Goal: Find contact information: Find contact information

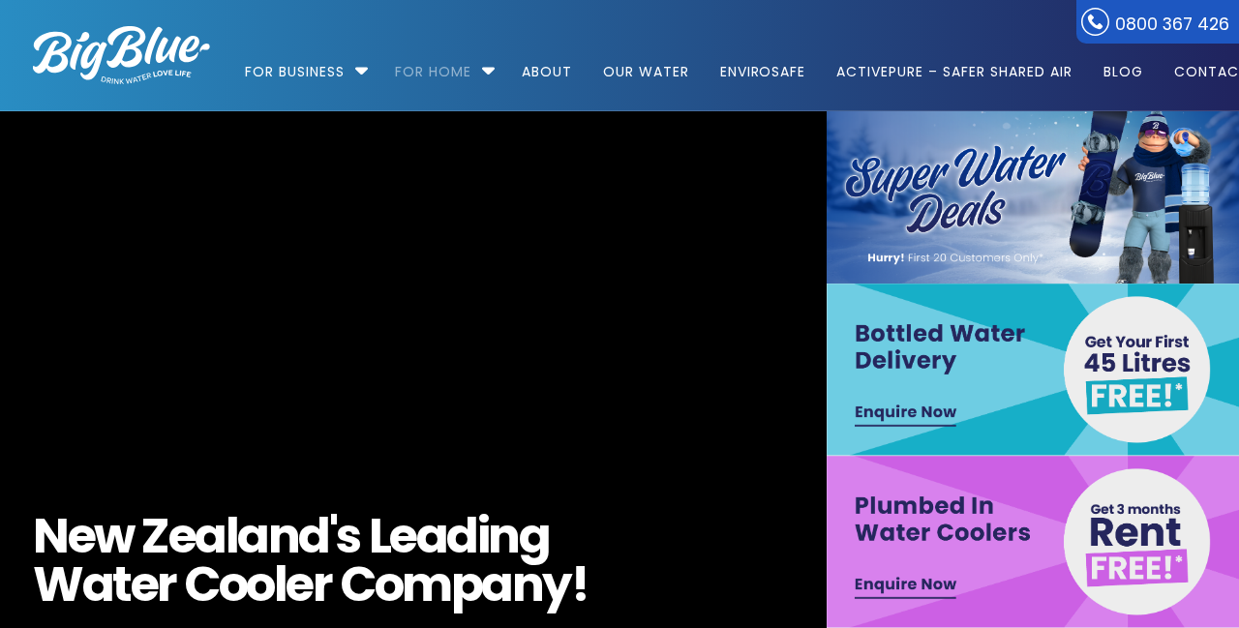
click at [479, 85] on link "For Home" at bounding box center [433, 62] width 104 height 125
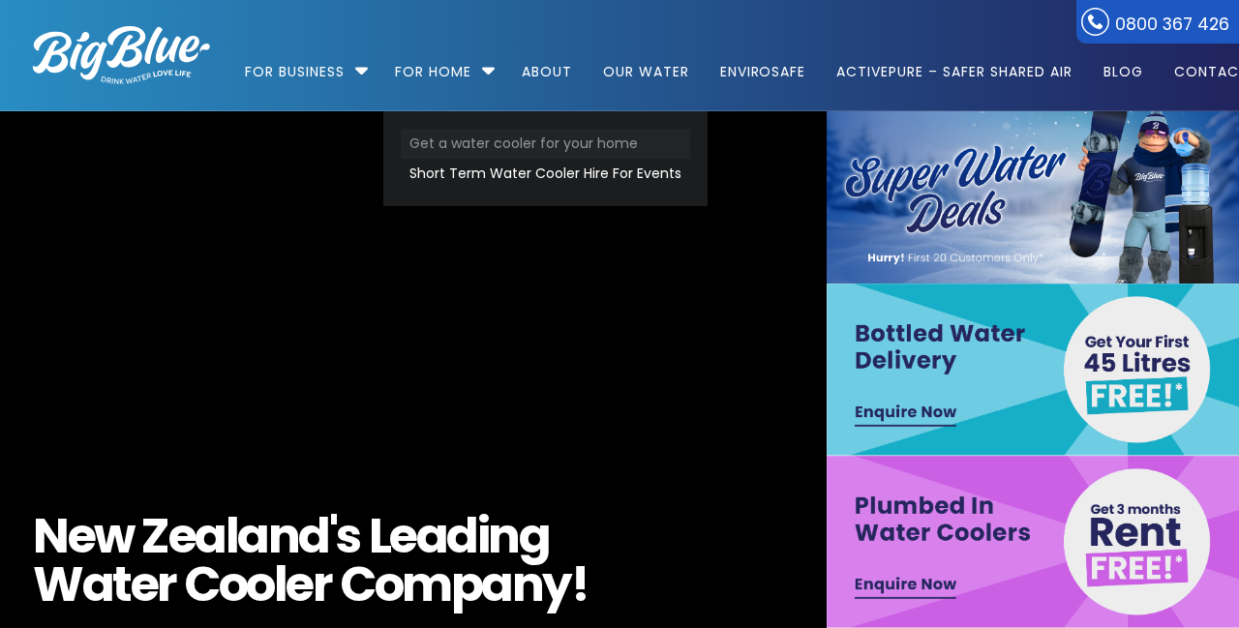
click at [602, 146] on link "Get a water cooler for your home" at bounding box center [545, 144] width 289 height 30
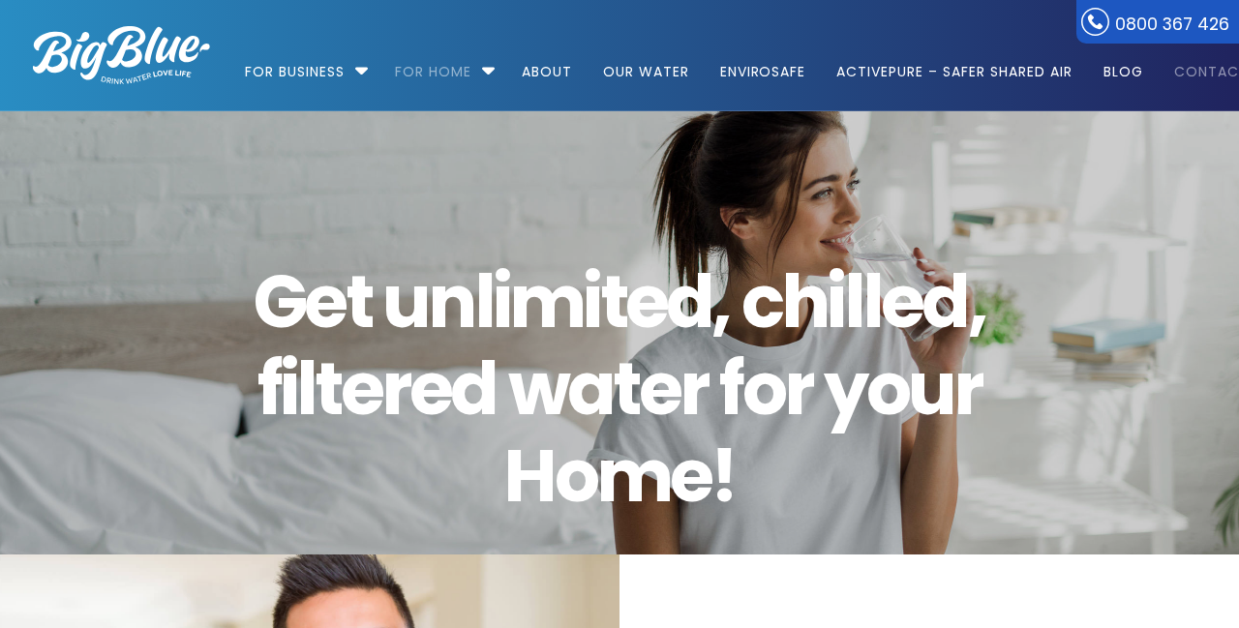
click at [1196, 83] on link "Contact" at bounding box center [1204, 62] width 88 height 125
